Goal: Task Accomplishment & Management: Use online tool/utility

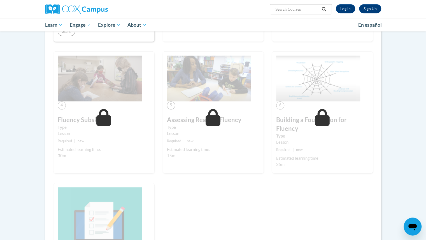
scroll to position [213, 0]
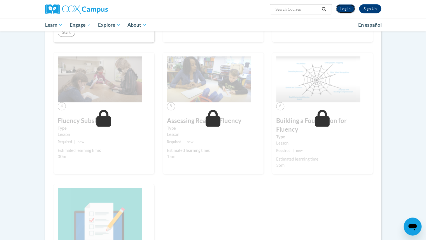
click at [347, 8] on link "Log In" at bounding box center [345, 8] width 19 height 9
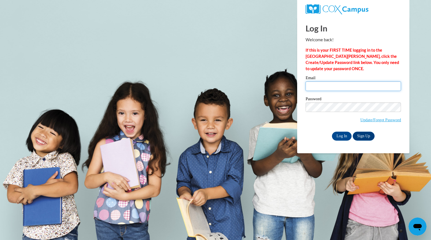
click at [335, 82] on input "Email" at bounding box center [352, 86] width 95 height 10
type input "eagansusan@aasd.k12.wi.us"
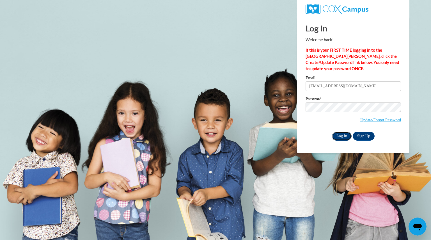
click at [340, 134] on input "Log In" at bounding box center [342, 136] width 20 height 9
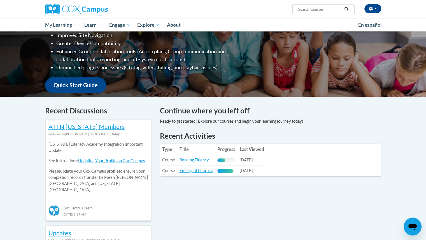
scroll to position [100, 0]
click at [202, 158] on link "Reading Fluency" at bounding box center [194, 159] width 29 height 5
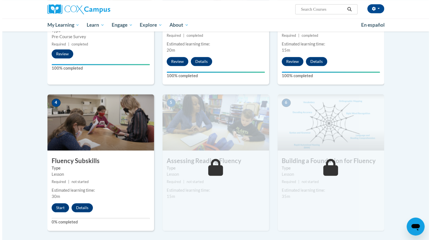
scroll to position [207, 0]
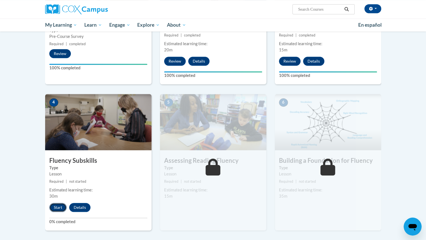
click at [60, 206] on button "Start" at bounding box center [57, 207] width 17 height 9
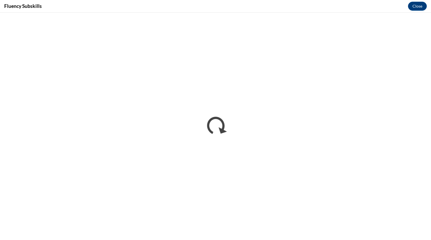
scroll to position [0, 0]
